Goal: Entertainment & Leisure: Consume media (video, audio)

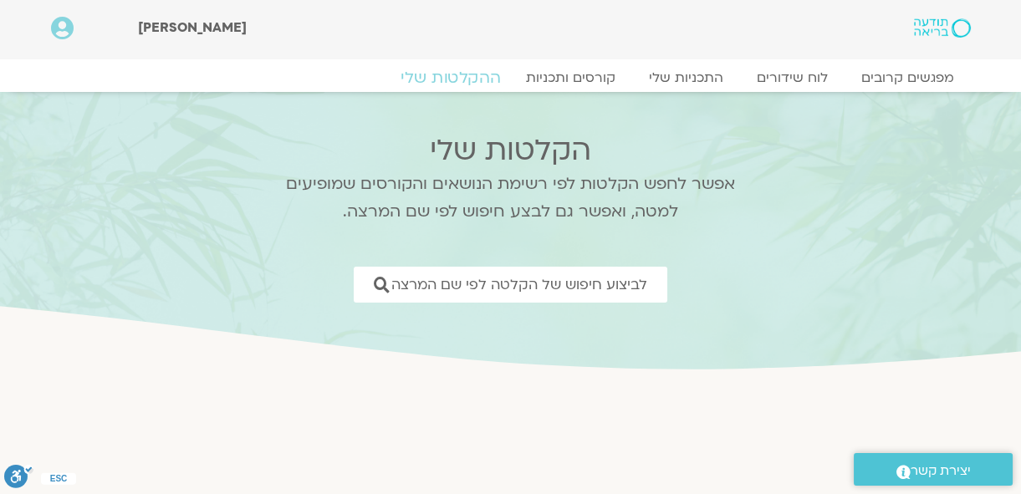
click at [472, 74] on link "ההקלטות שלי" at bounding box center [450, 78] width 140 height 20
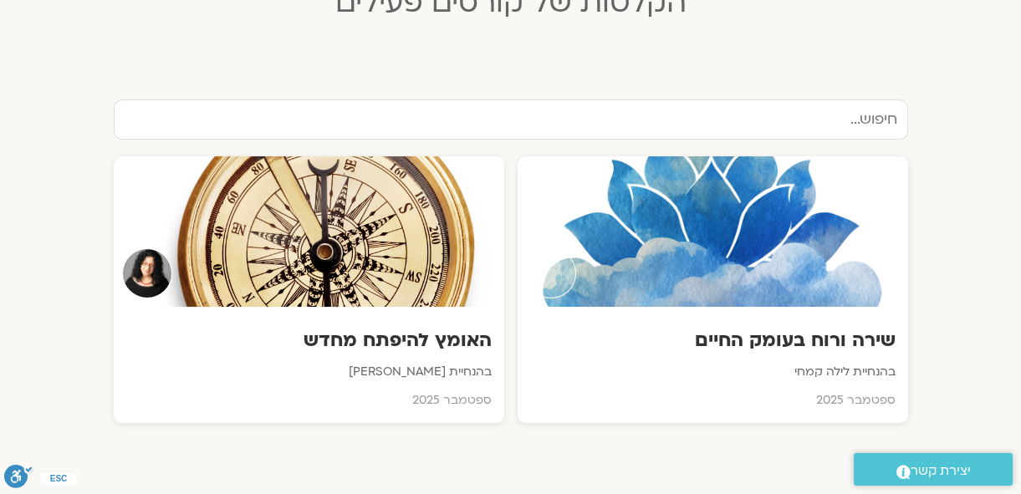
scroll to position [608, 0]
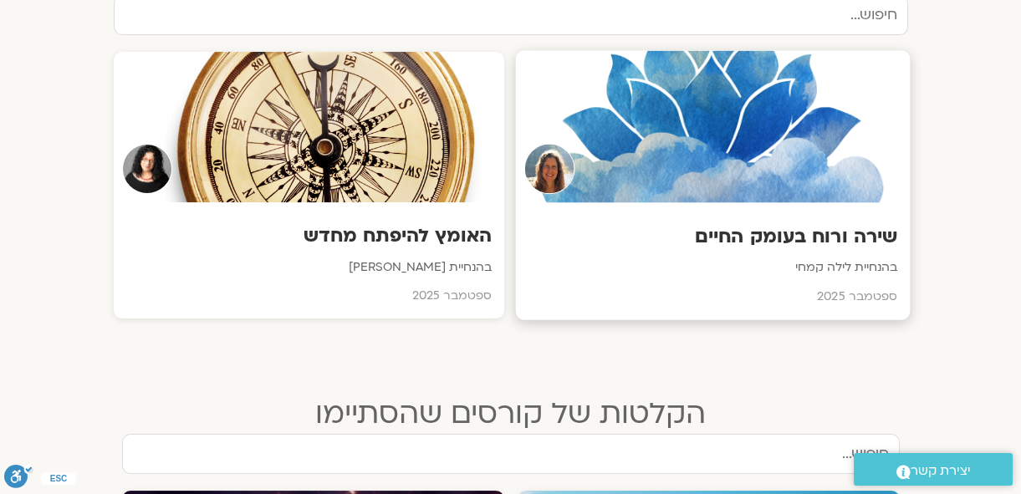
click at [807, 233] on h3 "שירה ורוח בעומק החיים" at bounding box center [712, 237] width 369 height 26
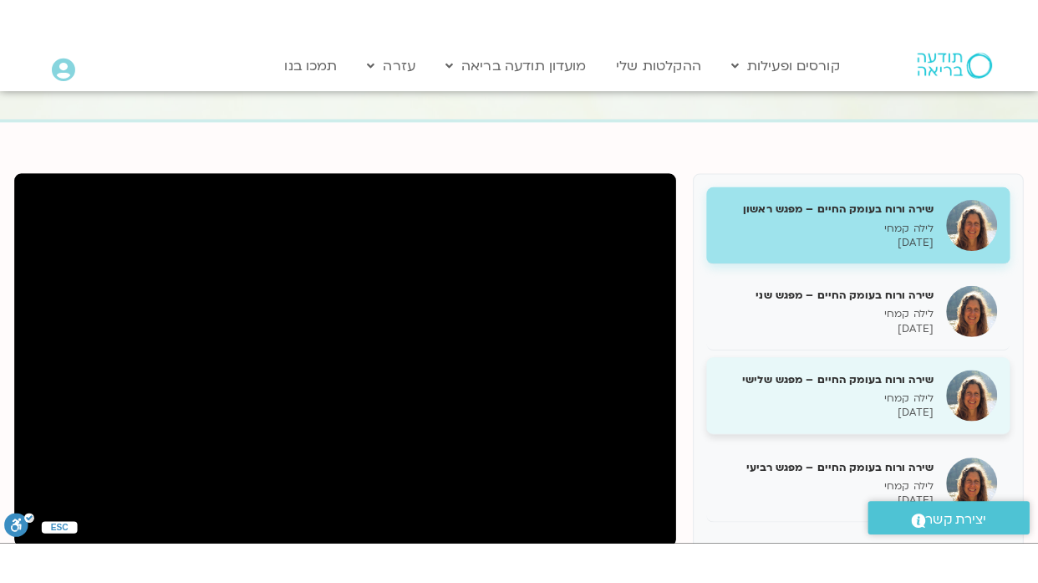
scroll to position [151, 0]
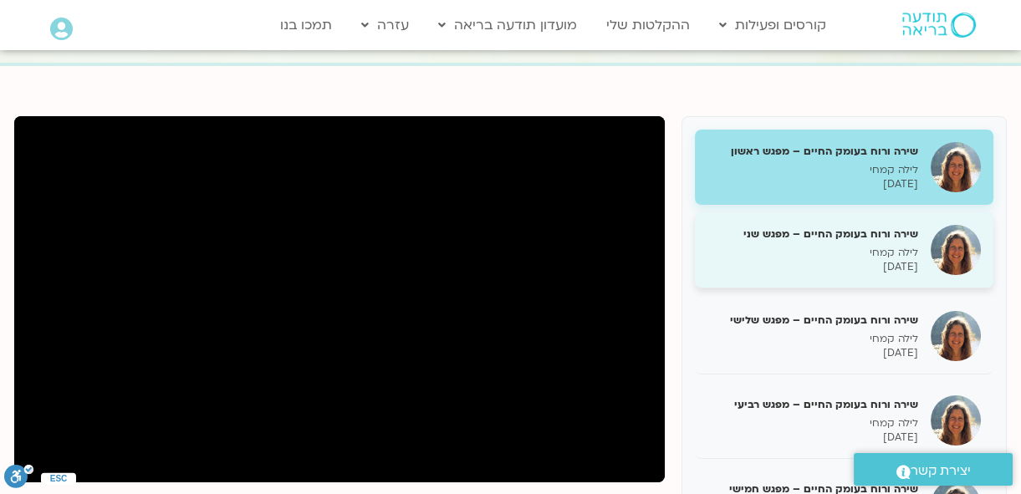
click at [844, 238] on h5 "שירה ורוח בעומק החיים – מפגש שני" at bounding box center [812, 234] width 211 height 15
